Goal: Task Accomplishment & Management: Manage account settings

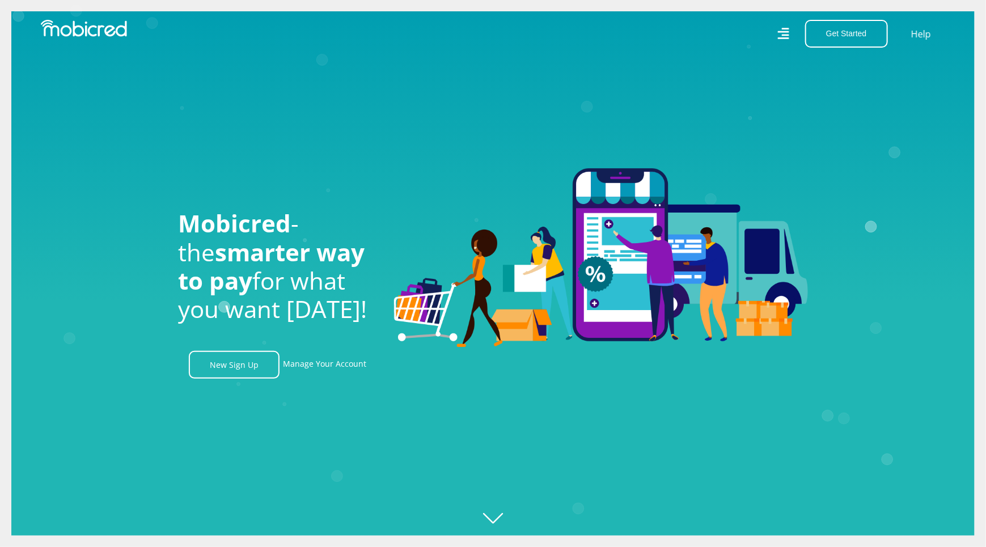
scroll to position [0, 807]
click at [318, 365] on link "Manage Your Account" at bounding box center [324, 365] width 83 height 28
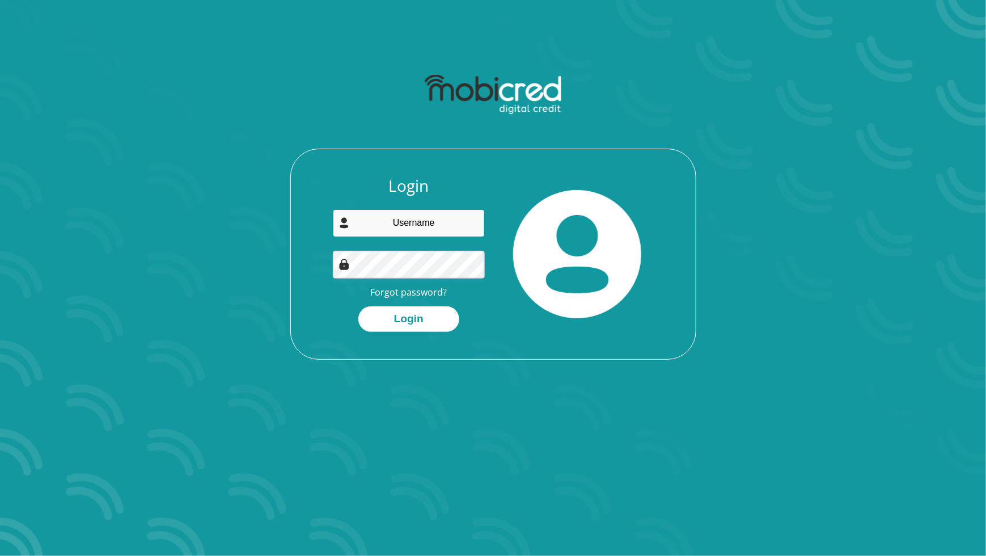
click at [435, 222] on input "email" at bounding box center [409, 223] width 152 height 28
type input "[EMAIL_ADDRESS][DOMAIN_NAME]"
click at [397, 319] on button "Login" at bounding box center [408, 319] width 101 height 26
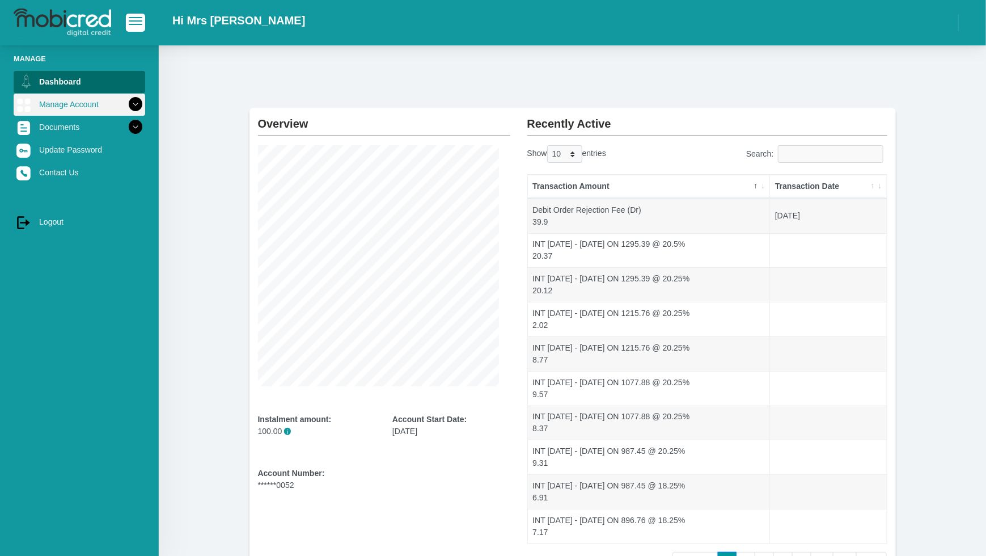
click at [76, 106] on link "Manage Account" at bounding box center [80, 105] width 132 height 22
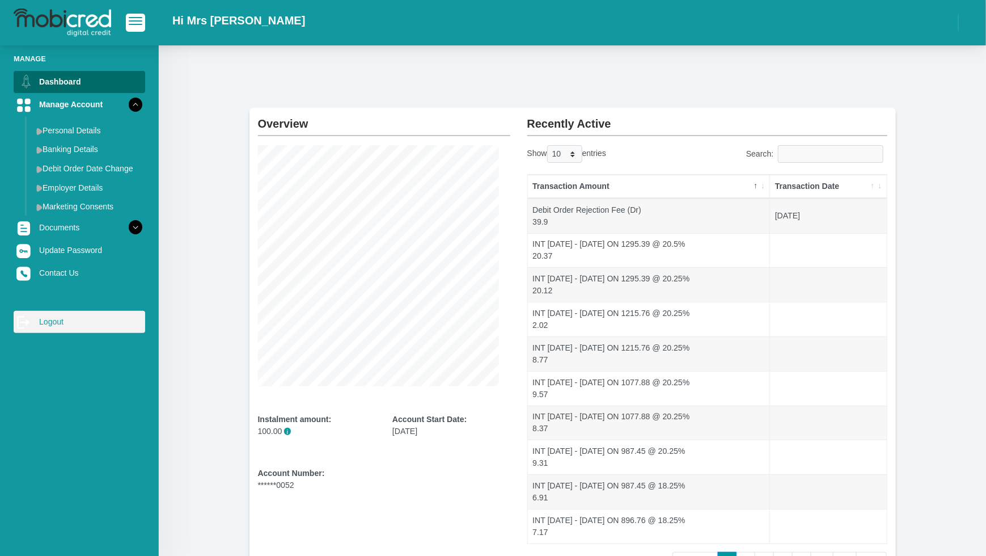
click at [42, 323] on link "log out Logout" at bounding box center [80, 322] width 132 height 22
